Goal: Information Seeking & Learning: Learn about a topic

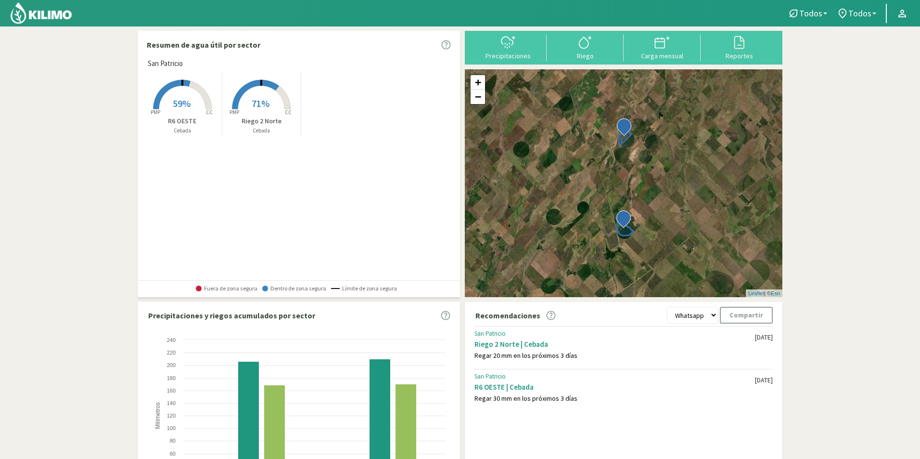
click at [266, 105] on span "71%" at bounding box center [261, 103] width 18 height 12
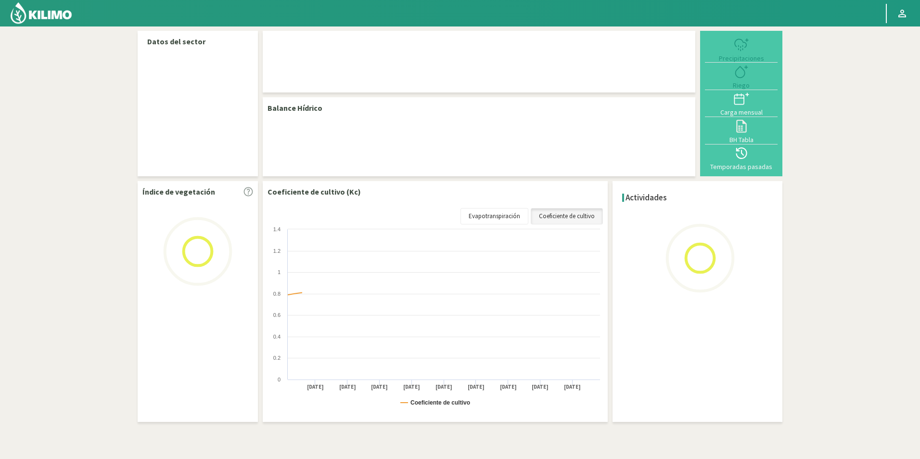
select select "1: Object"
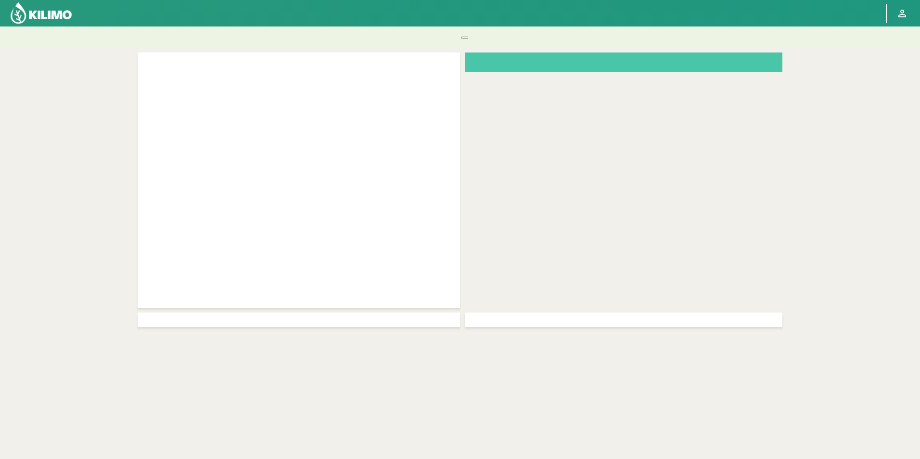
click at [58, 16] on img at bounding box center [41, 12] width 63 height 23
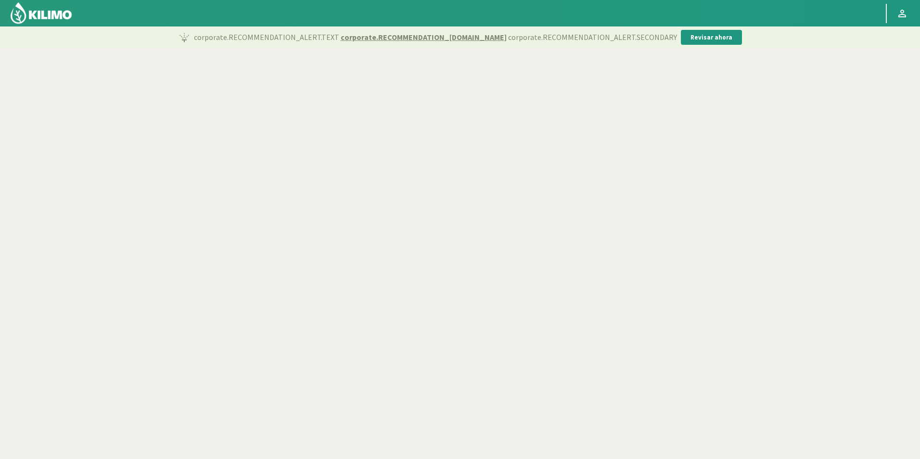
click at [51, 11] on img at bounding box center [41, 12] width 63 height 23
click at [694, 39] on p "Revisar ahora" at bounding box center [712, 38] width 42 height 10
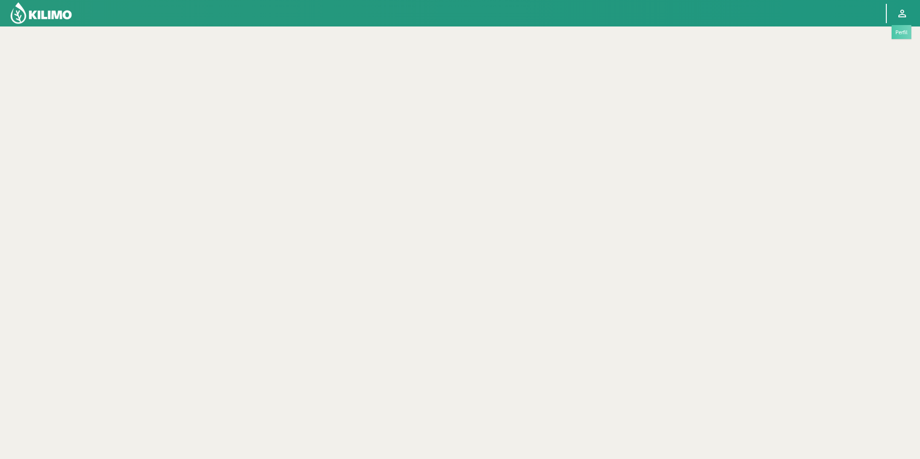
click at [907, 12] on icon at bounding box center [902, 14] width 12 height 12
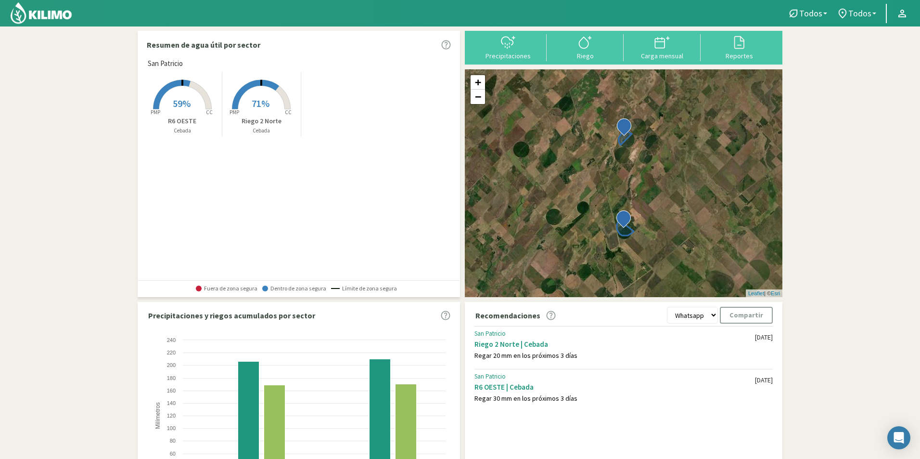
click at [175, 94] on rect at bounding box center [182, 110] width 77 height 77
